Goal: Task Accomplishment & Management: Manage account settings

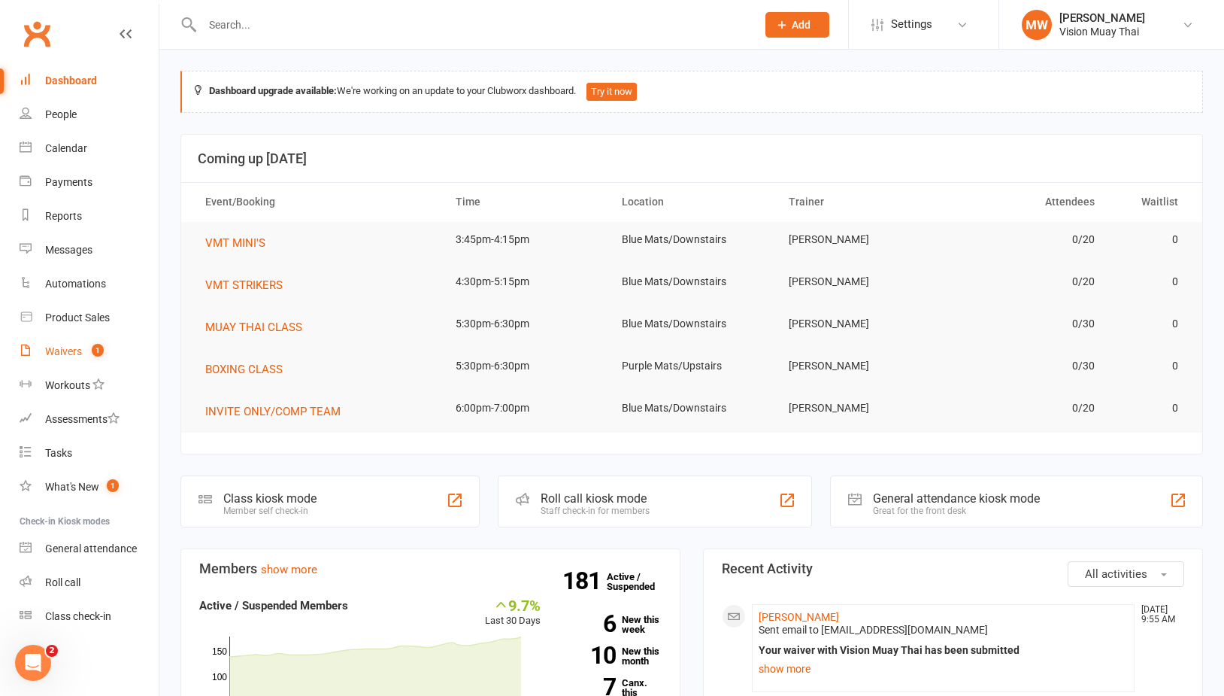
click at [66, 342] on link "Waivers 1" at bounding box center [89, 352] width 139 height 34
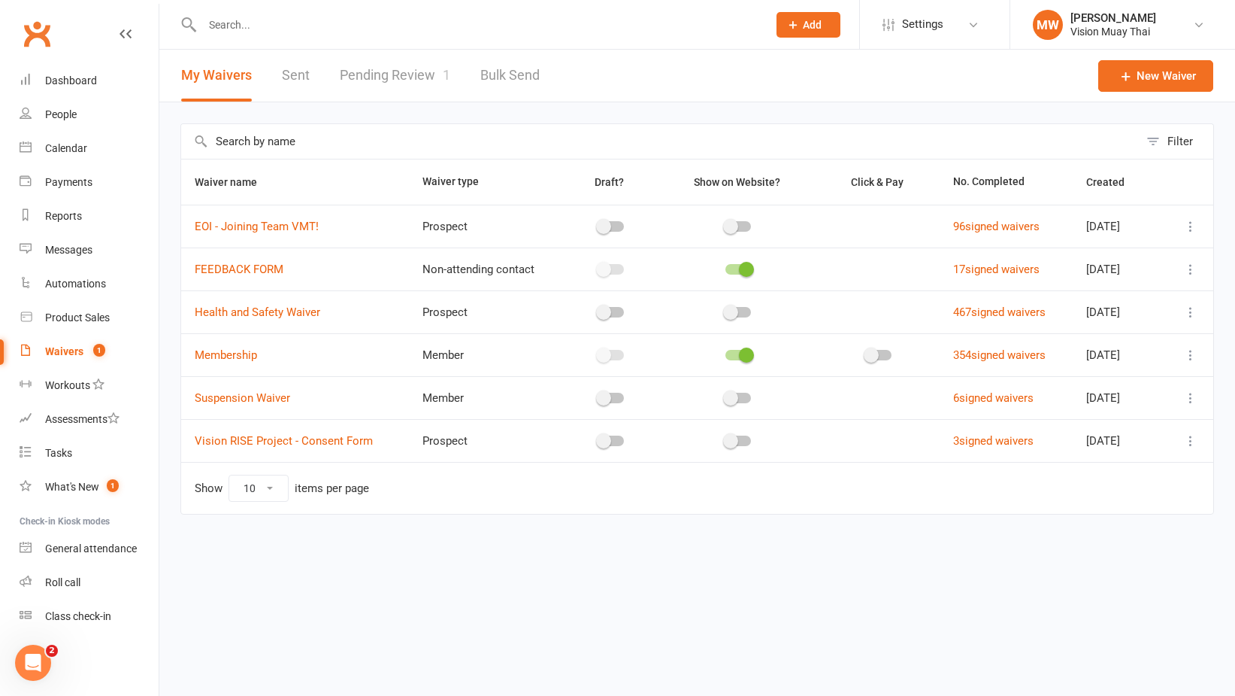
click at [430, 83] on link "Pending Review 1" at bounding box center [395, 76] width 111 height 52
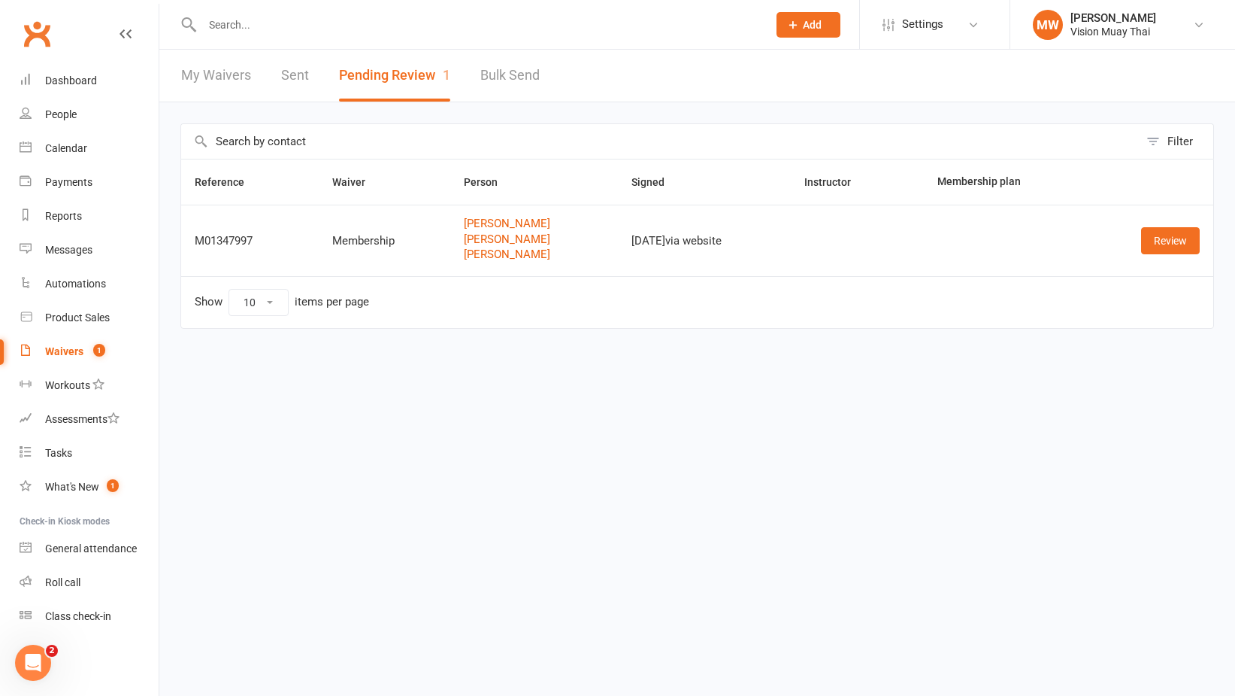
drag, startPoint x: 649, startPoint y: 243, endPoint x: 691, endPoint y: 241, distance: 42.1
click at [691, 241] on div "[DATE] via website" at bounding box center [705, 241] width 146 height 13
click at [692, 240] on div "[DATE] via website" at bounding box center [705, 241] width 146 height 13
click at [79, 82] on div "Dashboard" at bounding box center [71, 80] width 52 height 12
